Goal: Check status: Check status

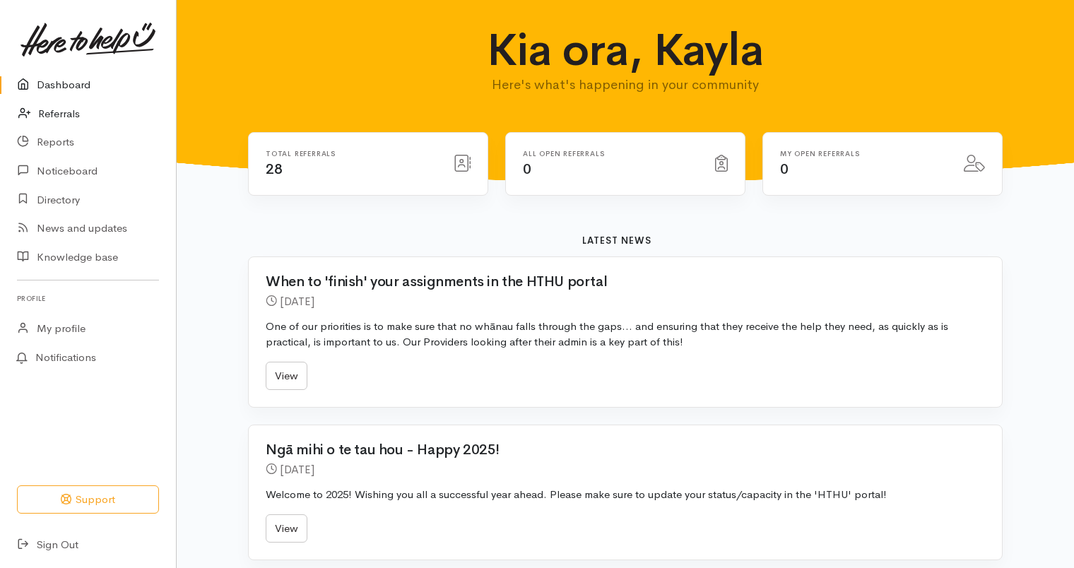
click at [74, 113] on link "Referrals" at bounding box center [88, 114] width 176 height 29
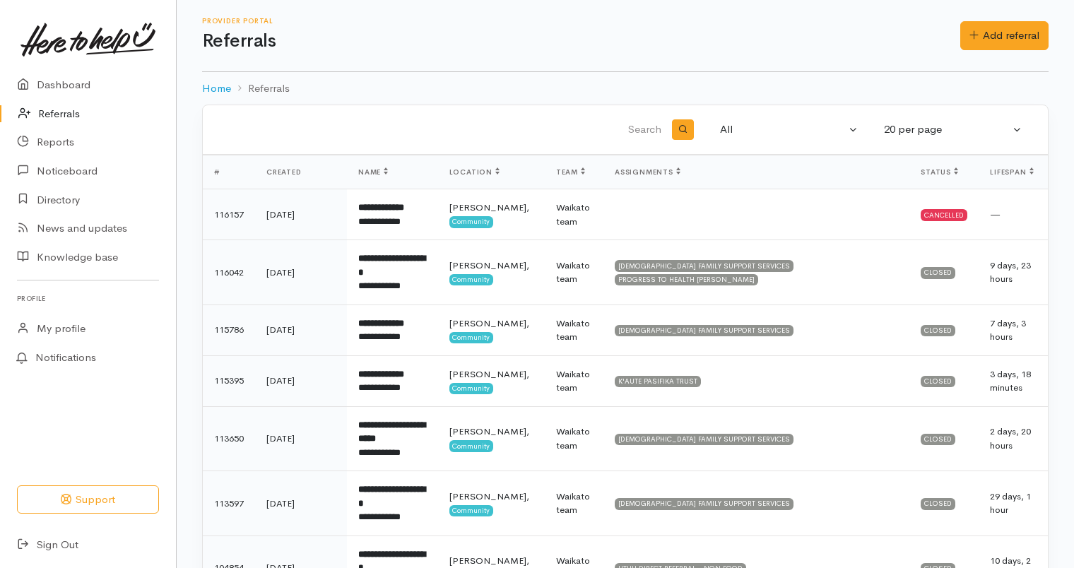
click at [927, 218] on div "Cancelled" at bounding box center [944, 214] width 47 height 11
click at [992, 216] on td "—" at bounding box center [1013, 214] width 69 height 51
